Goal: Task Accomplishment & Management: Manage account settings

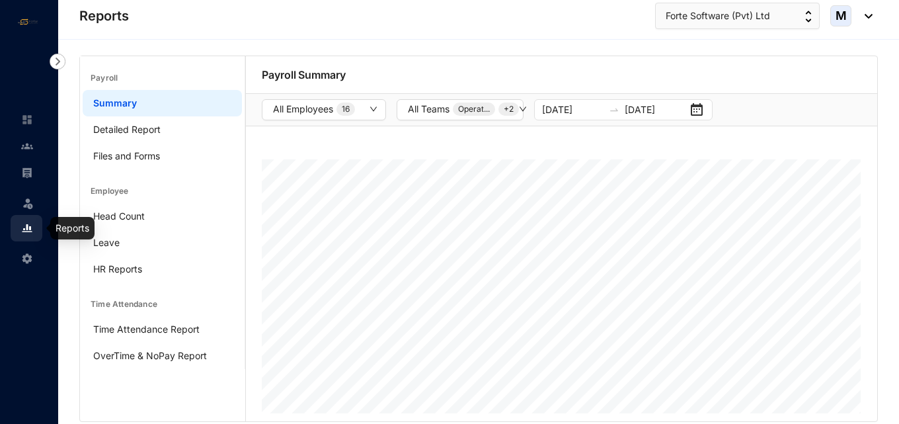
click at [27, 229] on img at bounding box center [27, 228] width 12 height 12
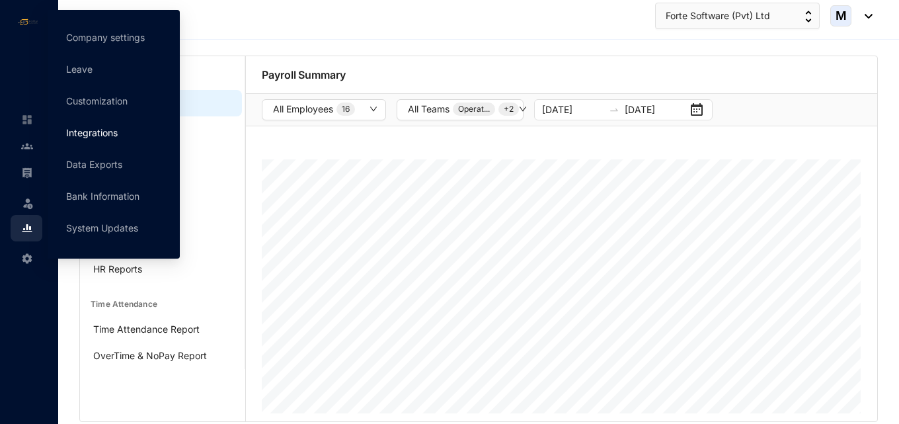
click at [112, 132] on link "Integrations" at bounding box center [92, 132] width 52 height 11
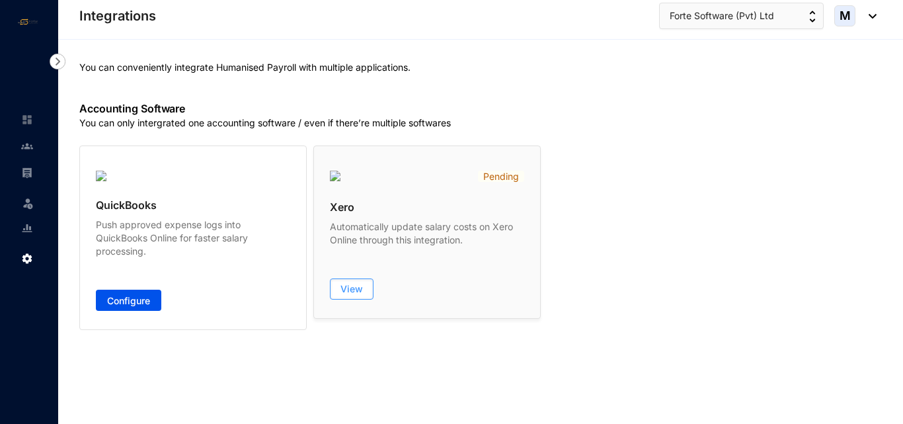
click at [361, 286] on span "View" at bounding box center [352, 288] width 22 height 13
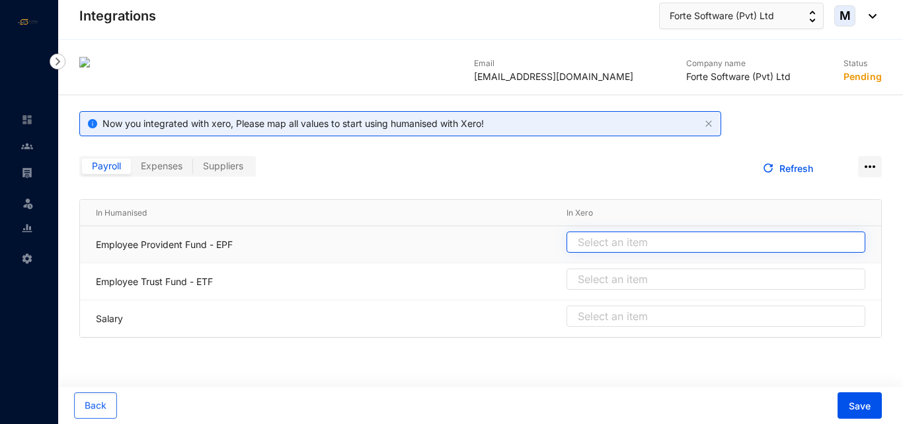
click at [616, 237] on input "search" at bounding box center [716, 242] width 283 height 20
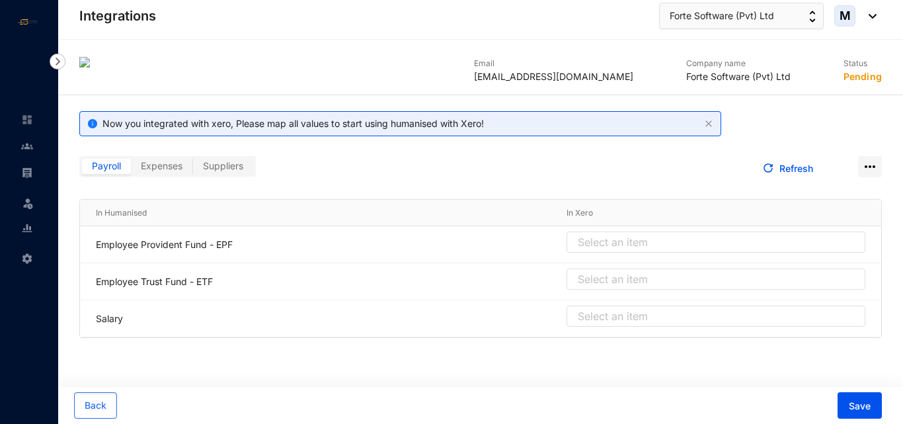
click at [173, 168] on span "Expenses" at bounding box center [162, 165] width 42 height 11
click at [131, 169] on input "Expenses" at bounding box center [131, 169] width 0 height 0
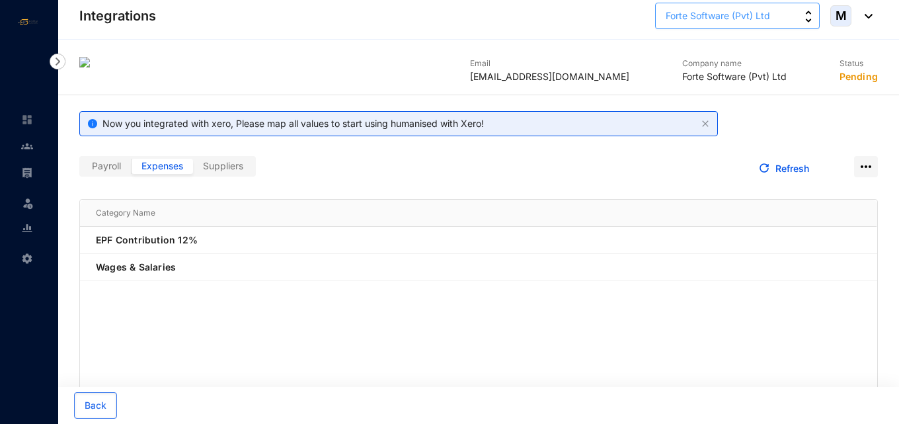
click at [711, 22] on span "Forte Software (Pvt) Ltd" at bounding box center [718, 16] width 104 height 15
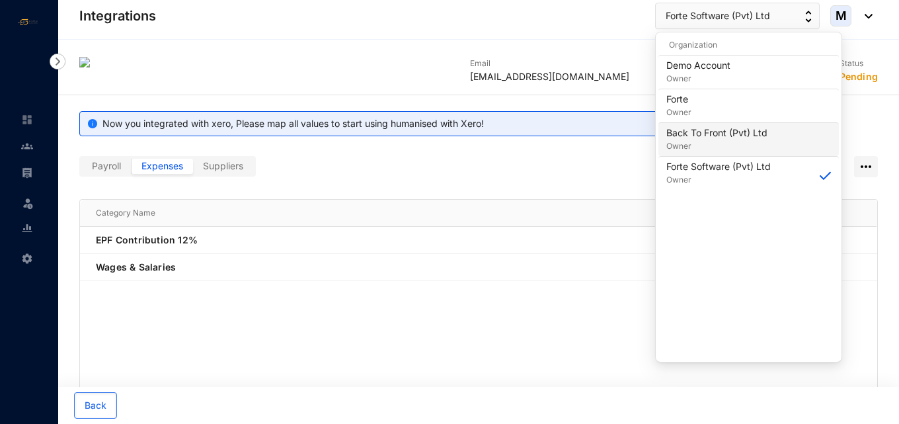
click at [702, 134] on p "Back To Front (Pvt) Ltd" at bounding box center [716, 132] width 101 height 13
